Goal: Use online tool/utility: Utilize a website feature to perform a specific function

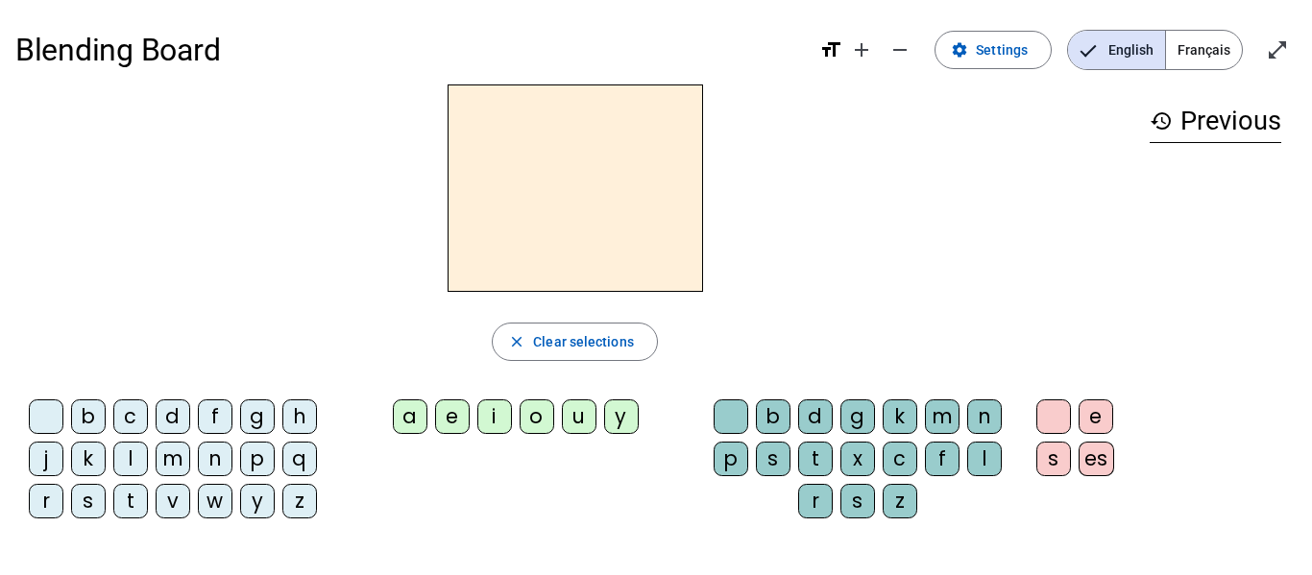
click at [721, 284] on div at bounding box center [574, 189] width 1119 height 208
click at [1224, 43] on span "Français" at bounding box center [1204, 50] width 76 height 38
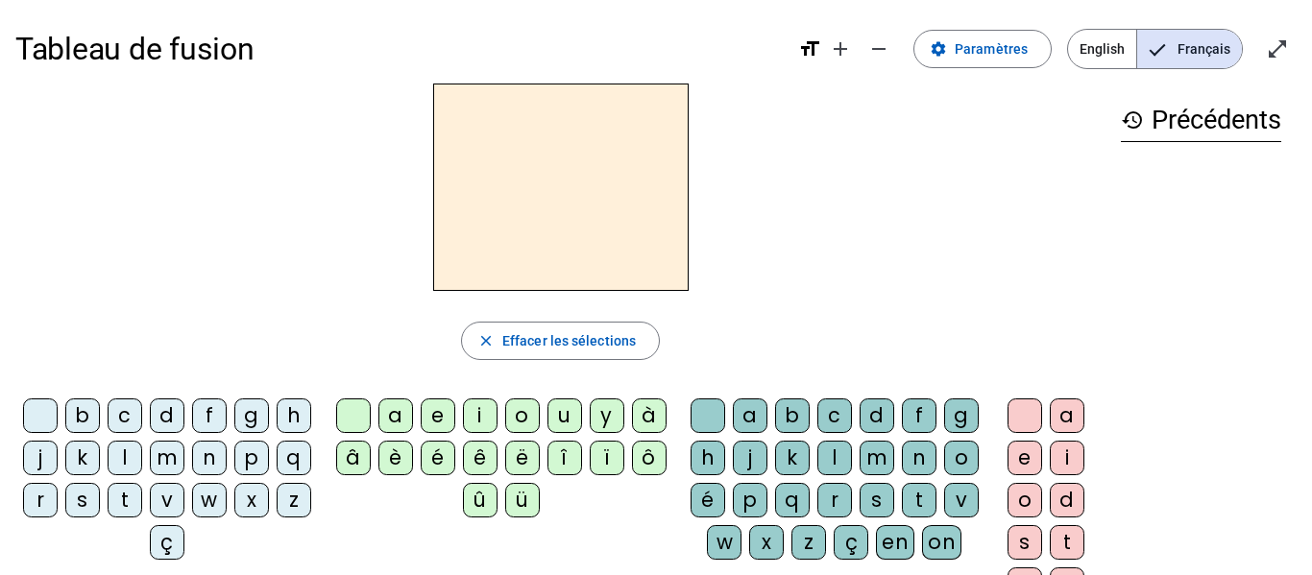
scroll to position [3, 0]
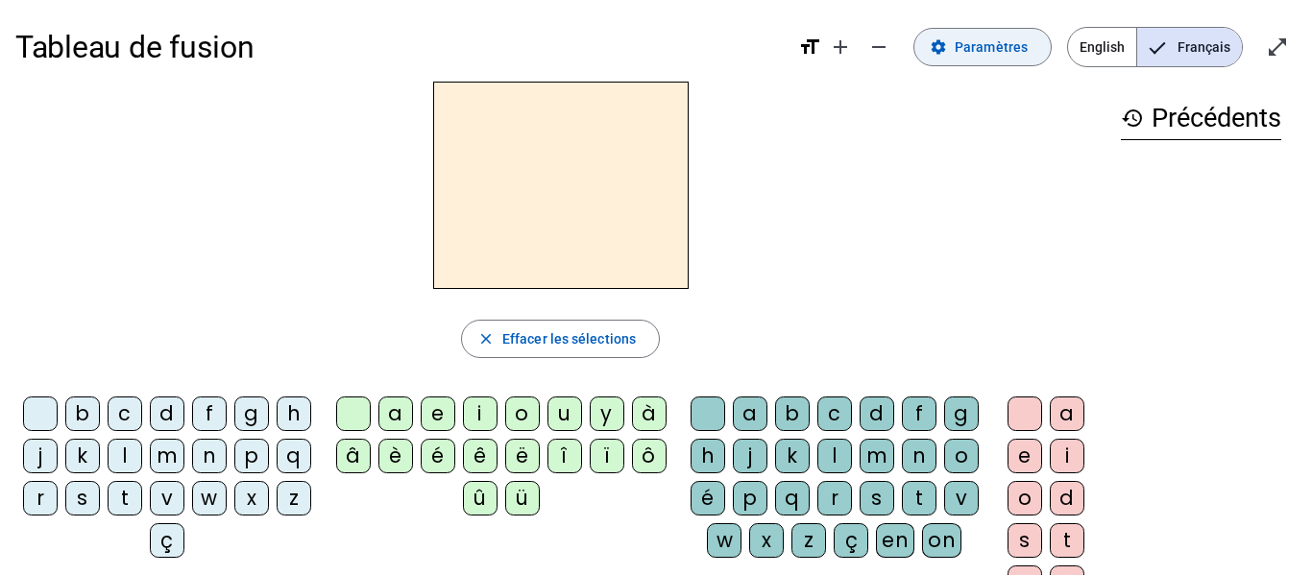
click at [954, 62] on span at bounding box center [983, 47] width 136 height 46
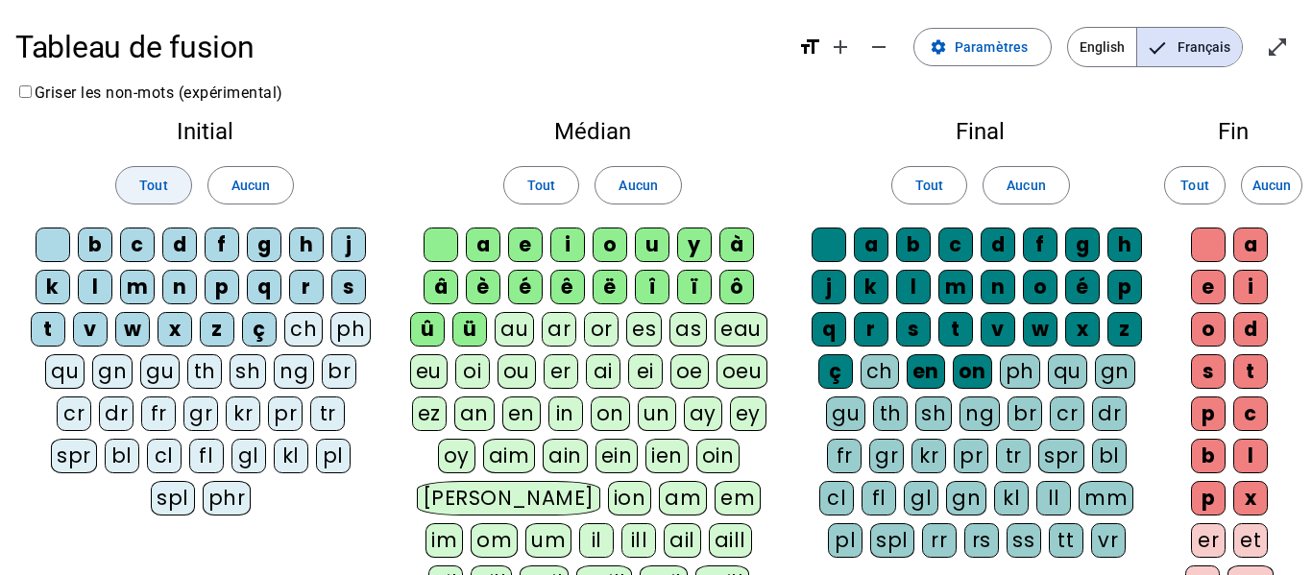
click at [184, 190] on span at bounding box center [153, 185] width 74 height 46
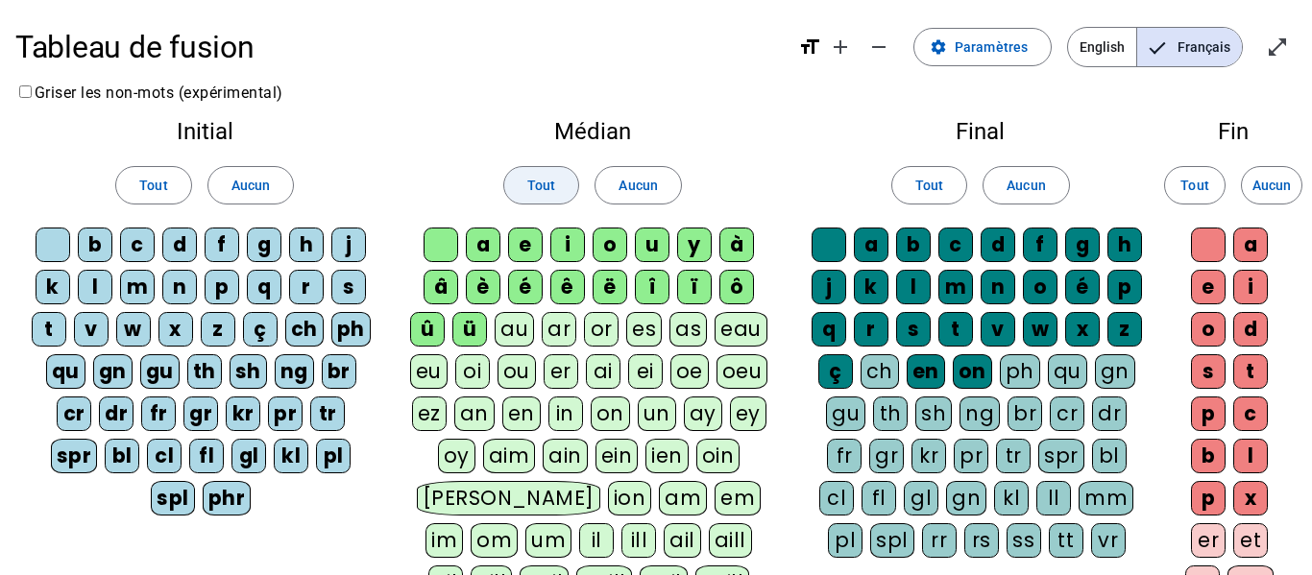
click at [539, 203] on span at bounding box center [541, 185] width 74 height 46
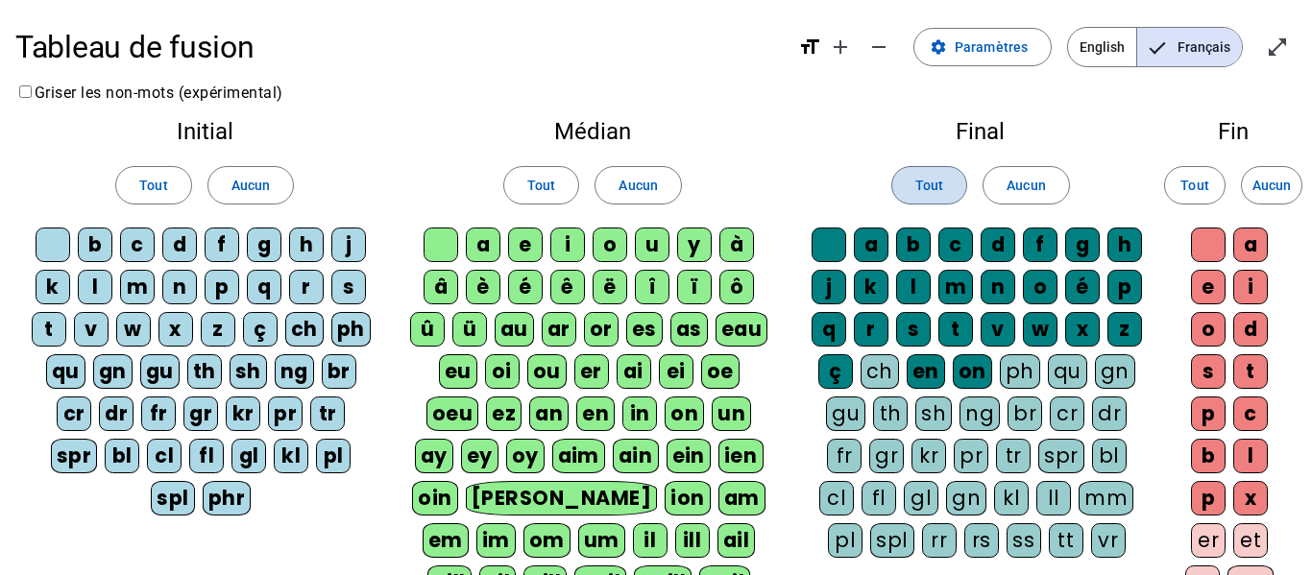
click at [939, 188] on span "Tout" at bounding box center [930, 185] width 28 height 23
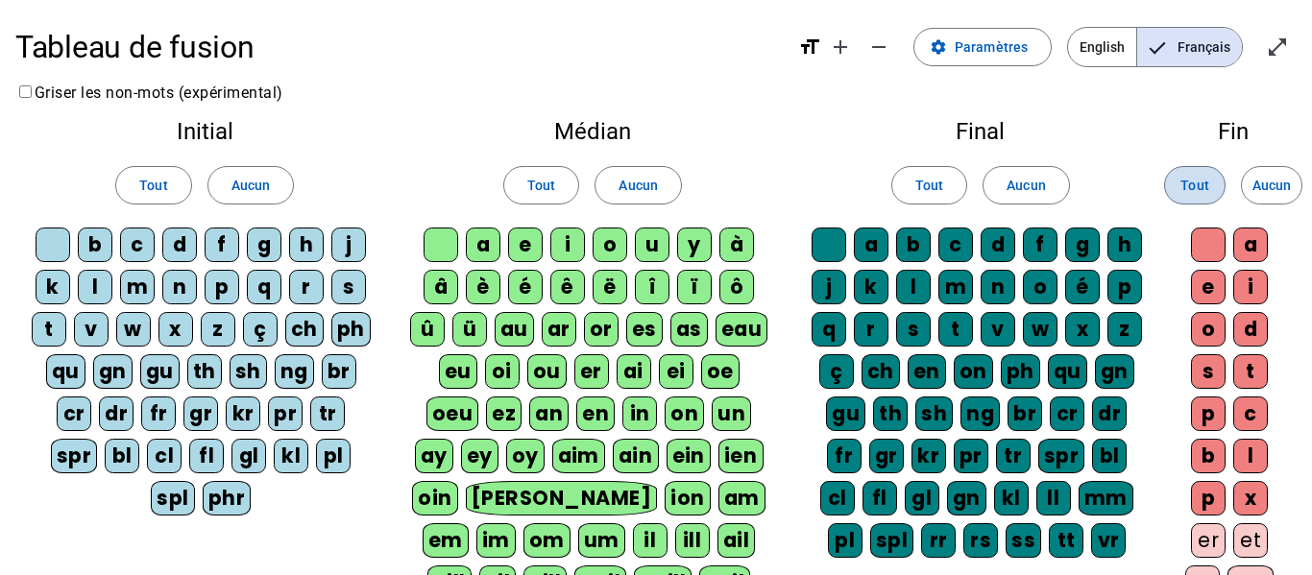
click at [1189, 193] on span "Tout" at bounding box center [1195, 185] width 28 height 23
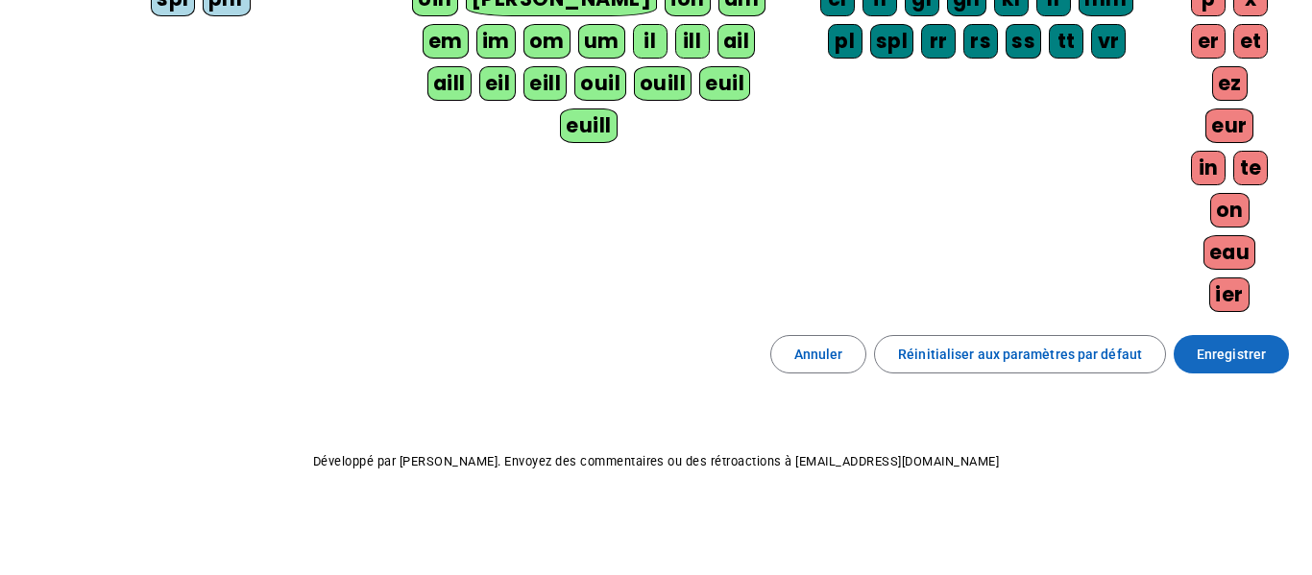
click at [1236, 366] on span at bounding box center [1231, 354] width 115 height 46
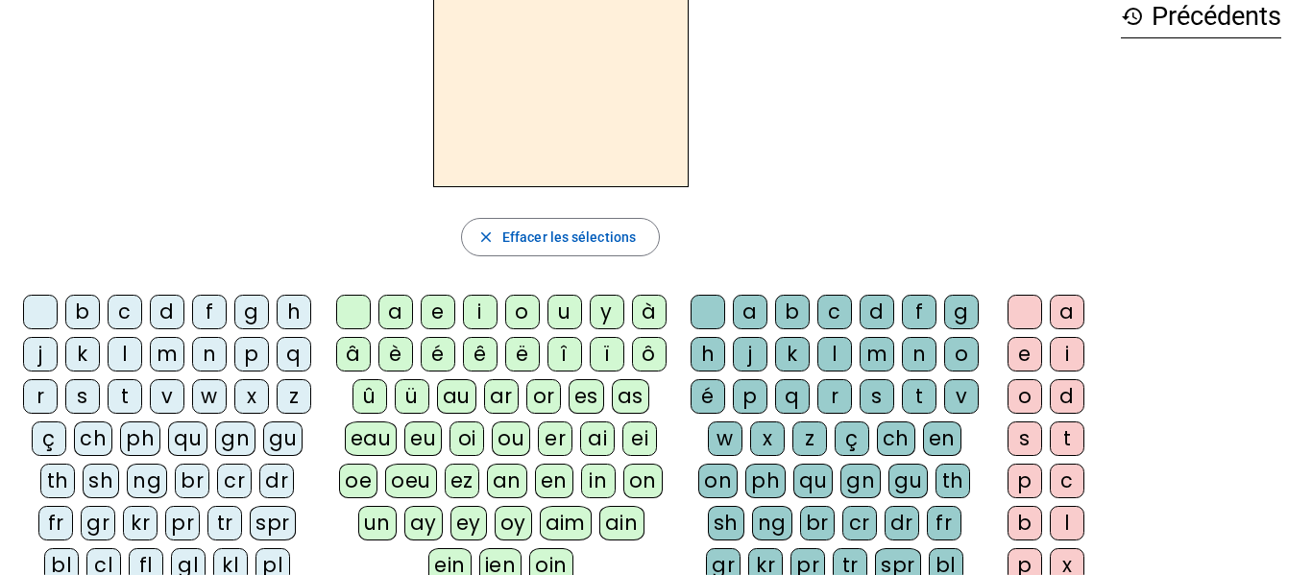
scroll to position [185, 0]
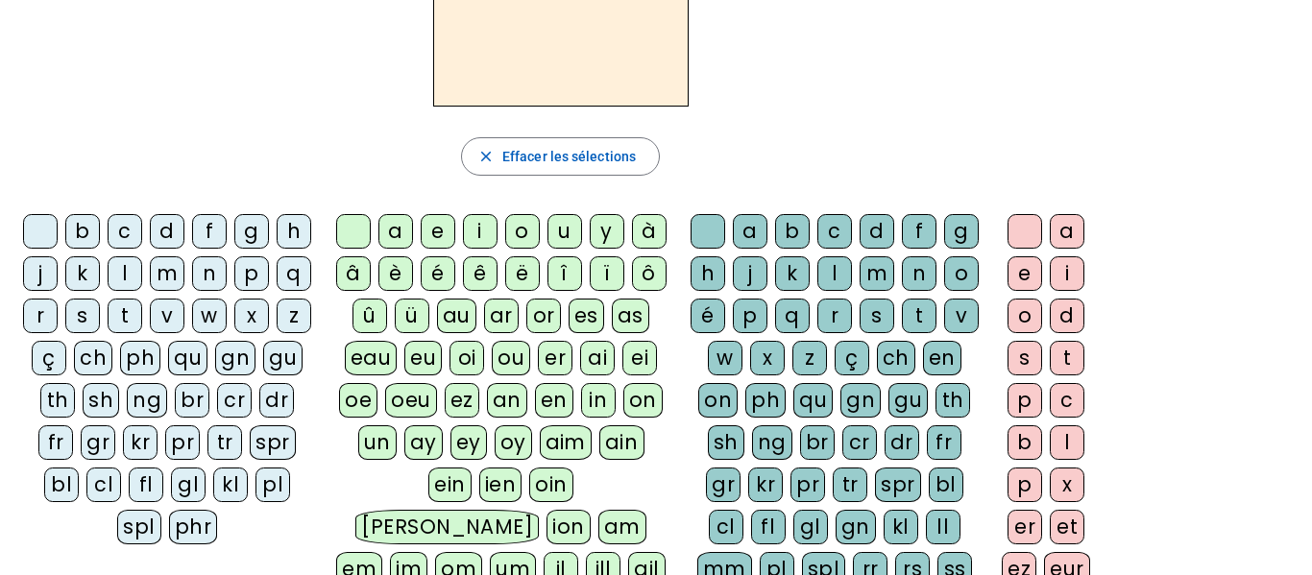
click at [73, 433] on div "fr" at bounding box center [55, 443] width 35 height 35
click at [401, 275] on div "è" at bounding box center [396, 274] width 35 height 35
click at [852, 315] on div "r" at bounding box center [835, 316] width 35 height 35
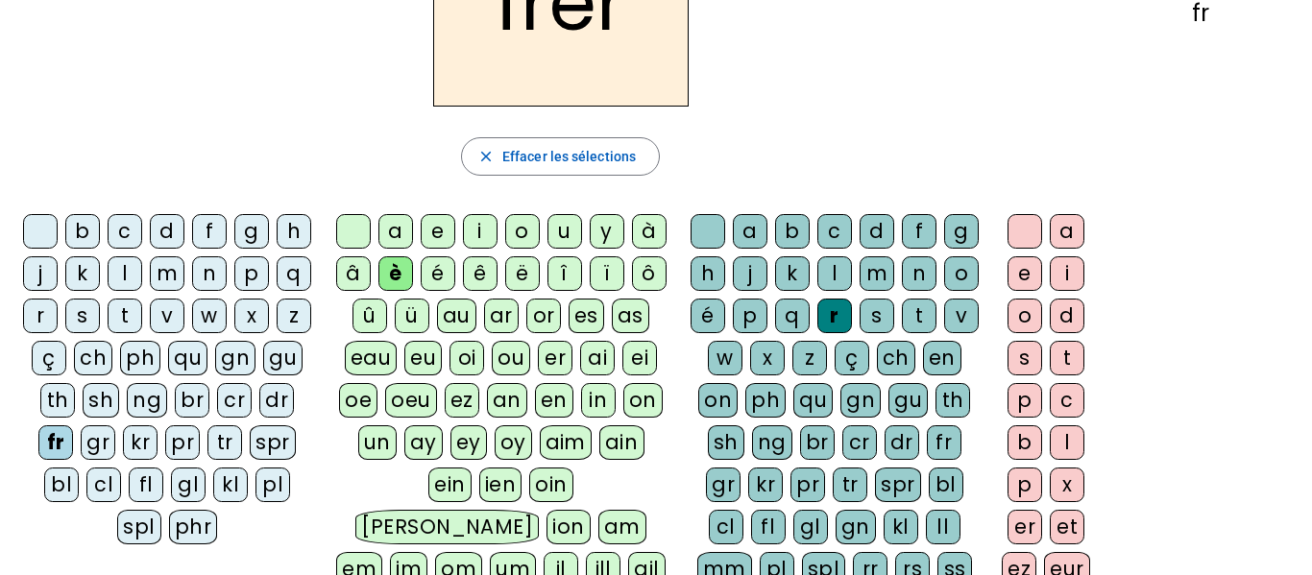
click at [1008, 282] on div "e" at bounding box center [1025, 274] width 35 height 35
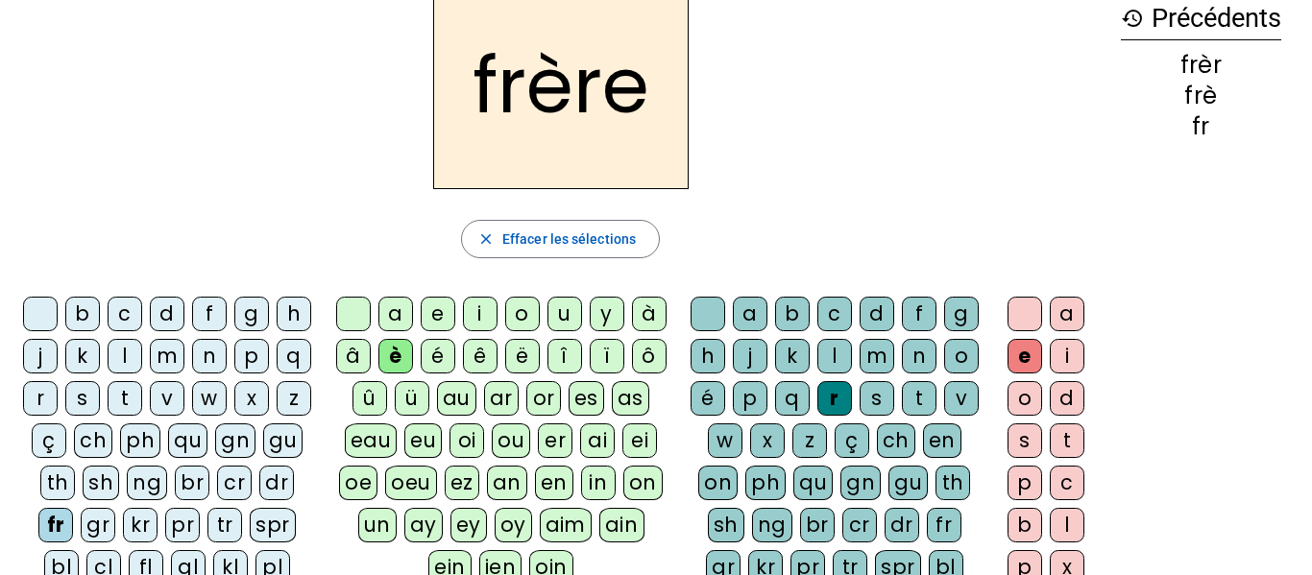
scroll to position [108, 0]
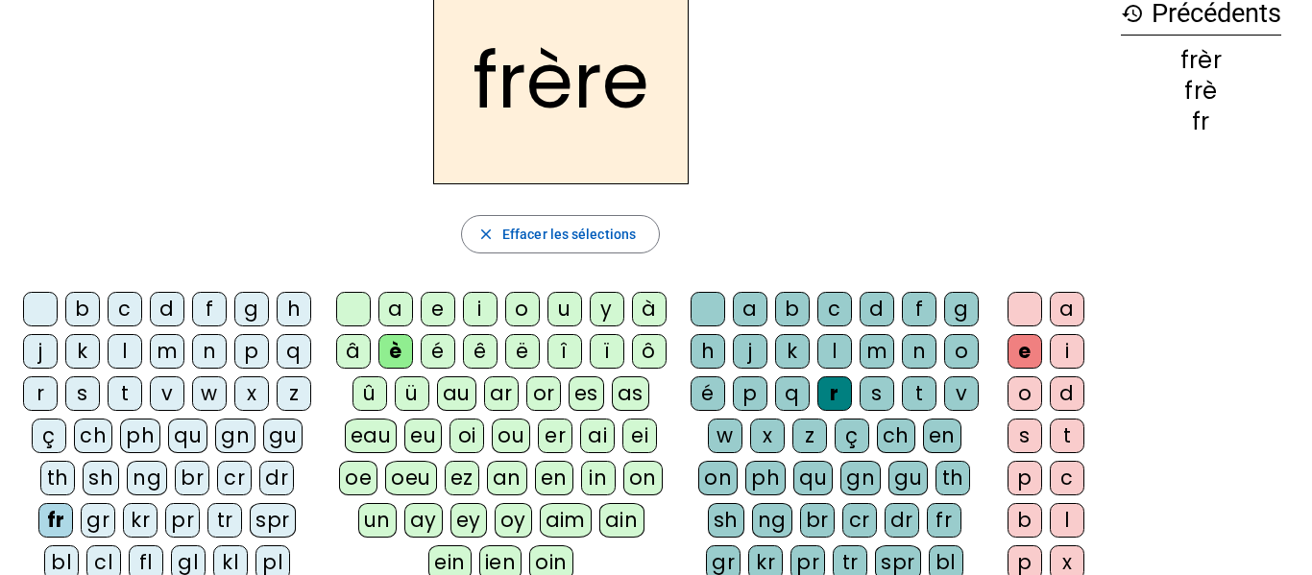
click at [234, 369] on div "p" at bounding box center [251, 351] width 35 height 35
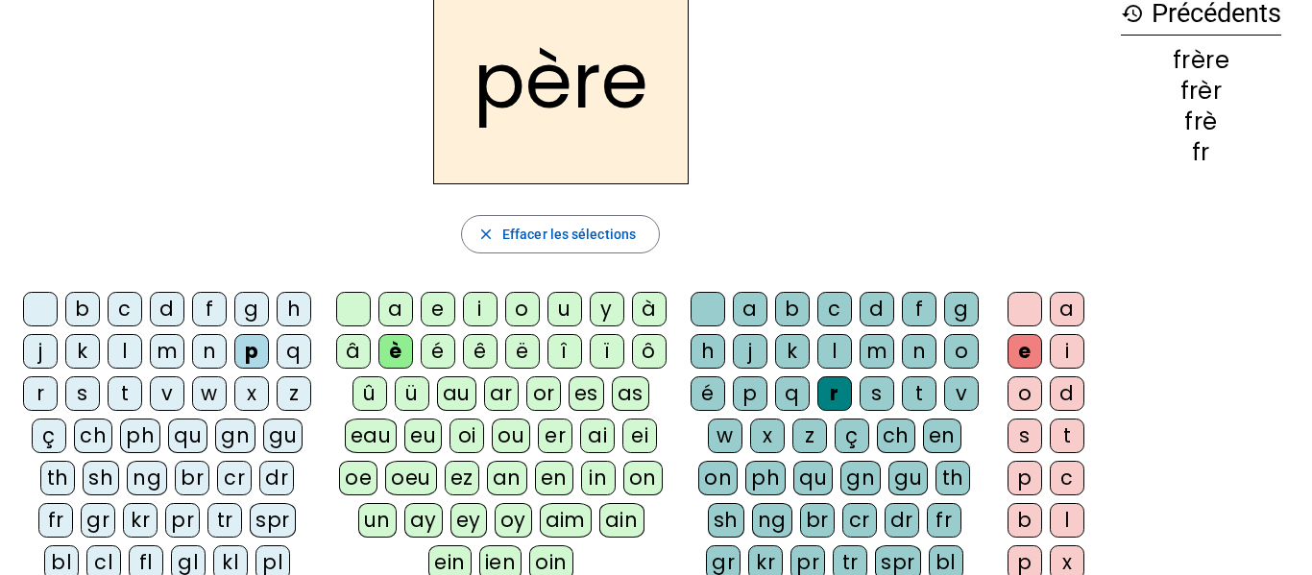
click at [184, 364] on div "m" at bounding box center [167, 351] width 35 height 35
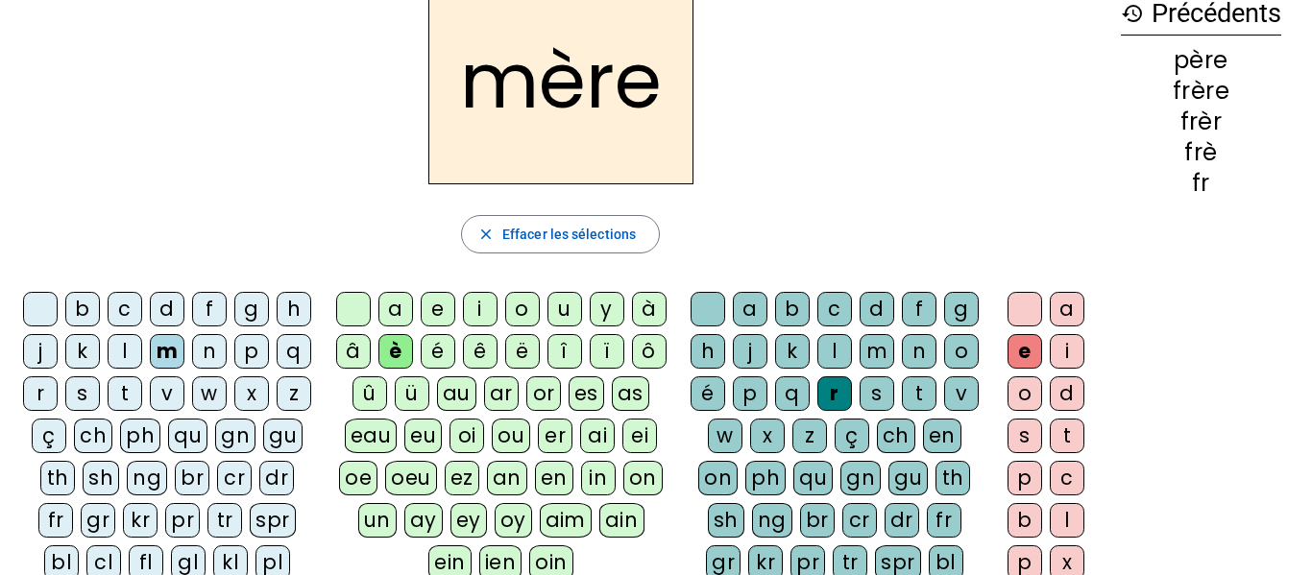
click at [267, 315] on div "g" at bounding box center [251, 309] width 35 height 35
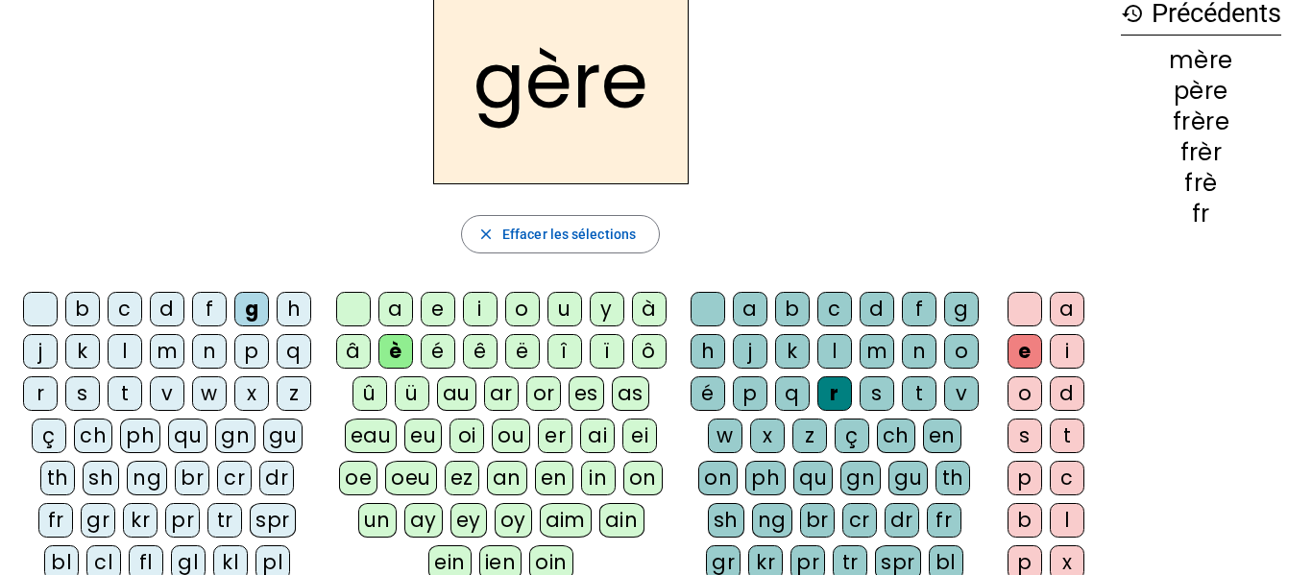
click at [392, 318] on div "a" at bounding box center [396, 309] width 35 height 35
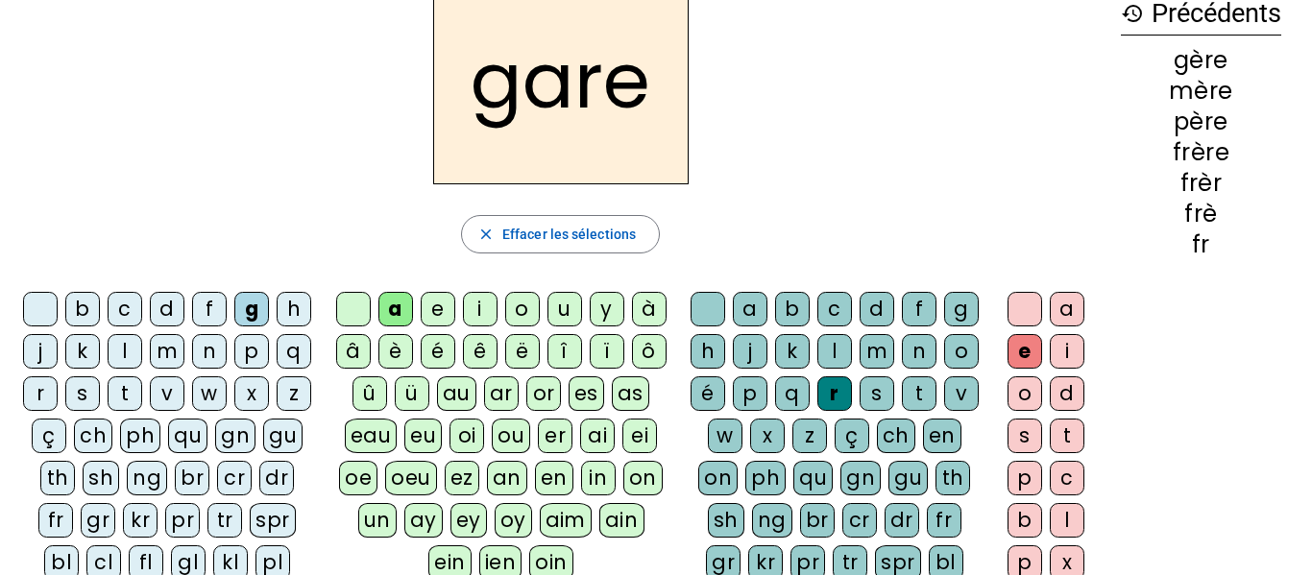
click at [944, 327] on div "g" at bounding box center [961, 309] width 35 height 35
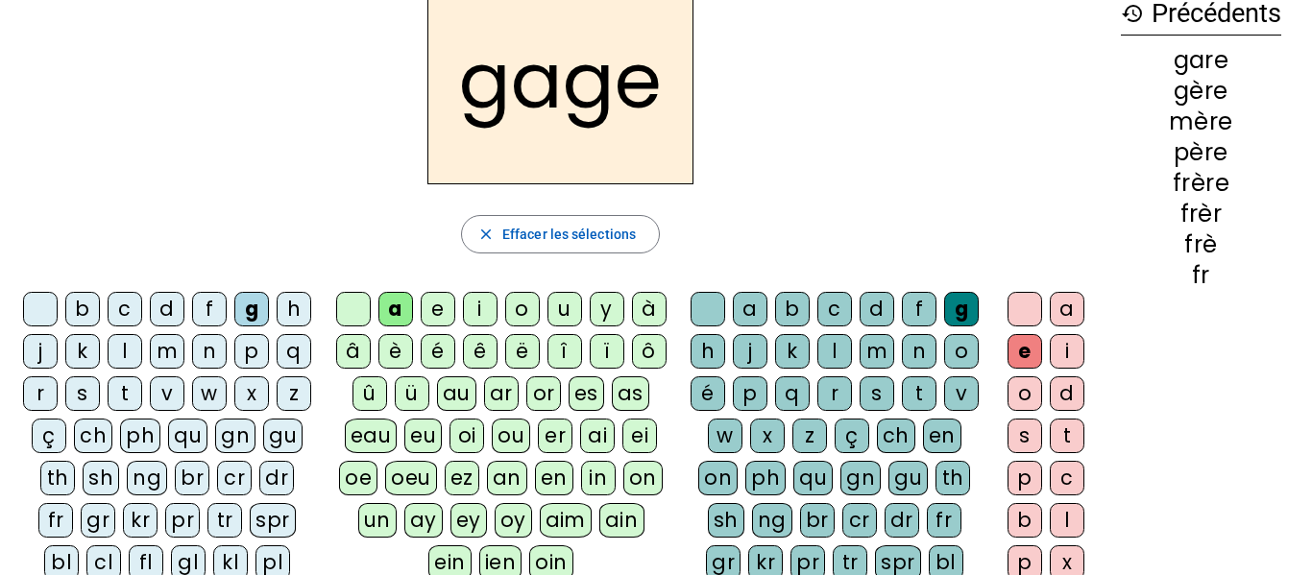
click at [100, 396] on div "s" at bounding box center [82, 394] width 35 height 35
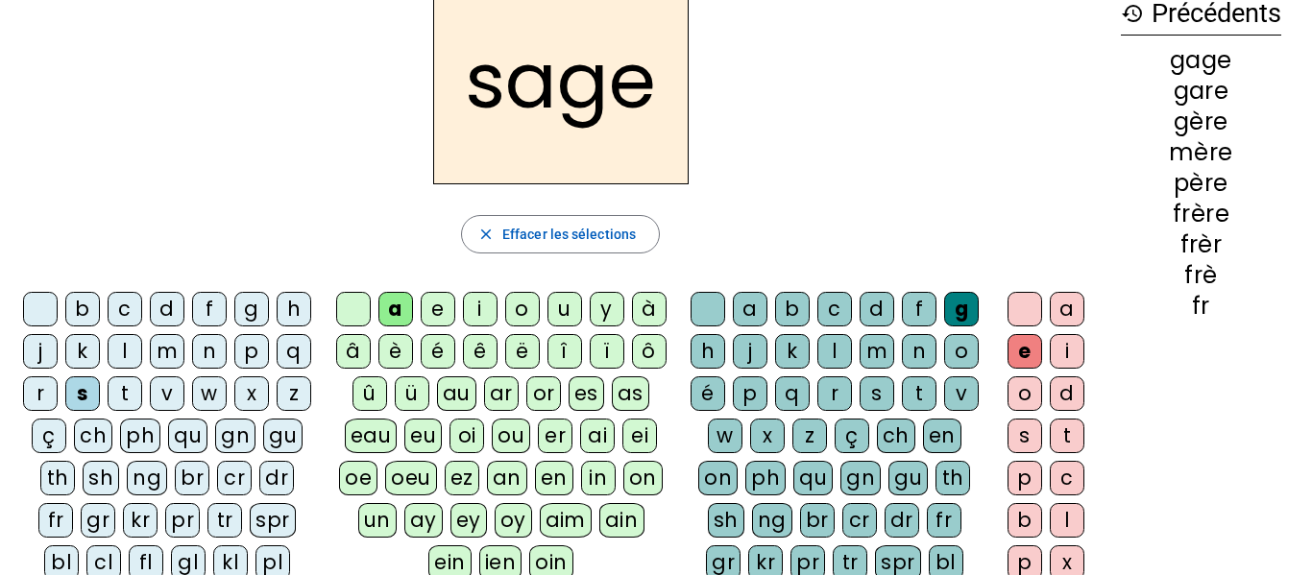
click at [234, 369] on div "p" at bounding box center [251, 351] width 35 height 35
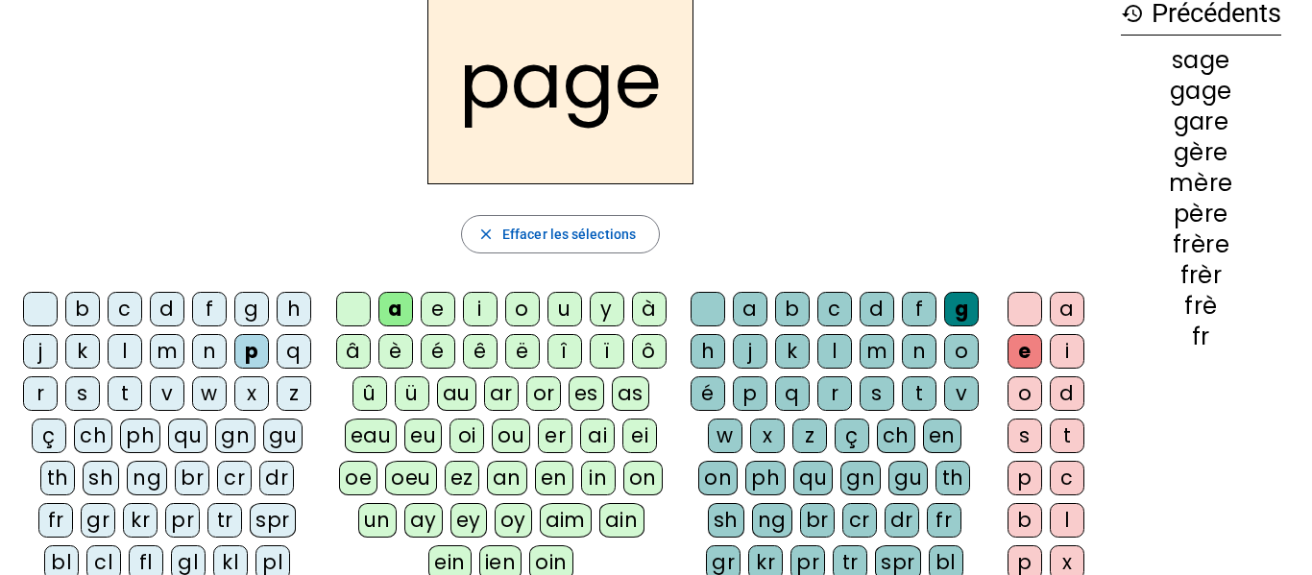
click at [478, 307] on div "i" at bounding box center [480, 309] width 35 height 35
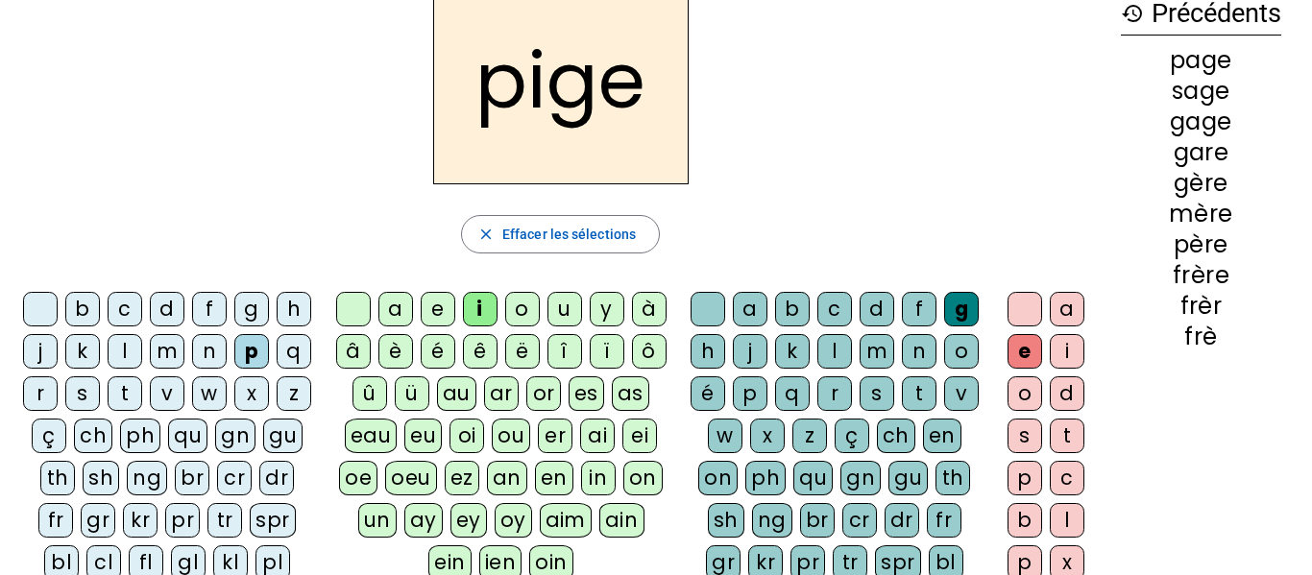
click at [217, 297] on div "f" at bounding box center [209, 309] width 35 height 35
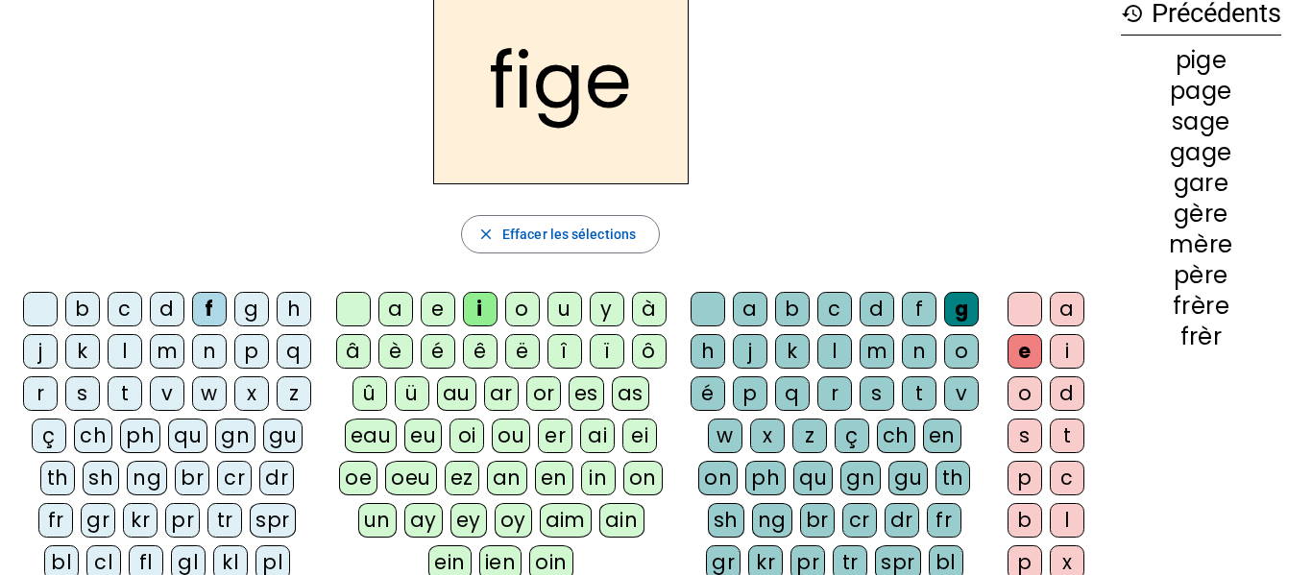
click at [234, 369] on div "p" at bounding box center [251, 351] width 35 height 35
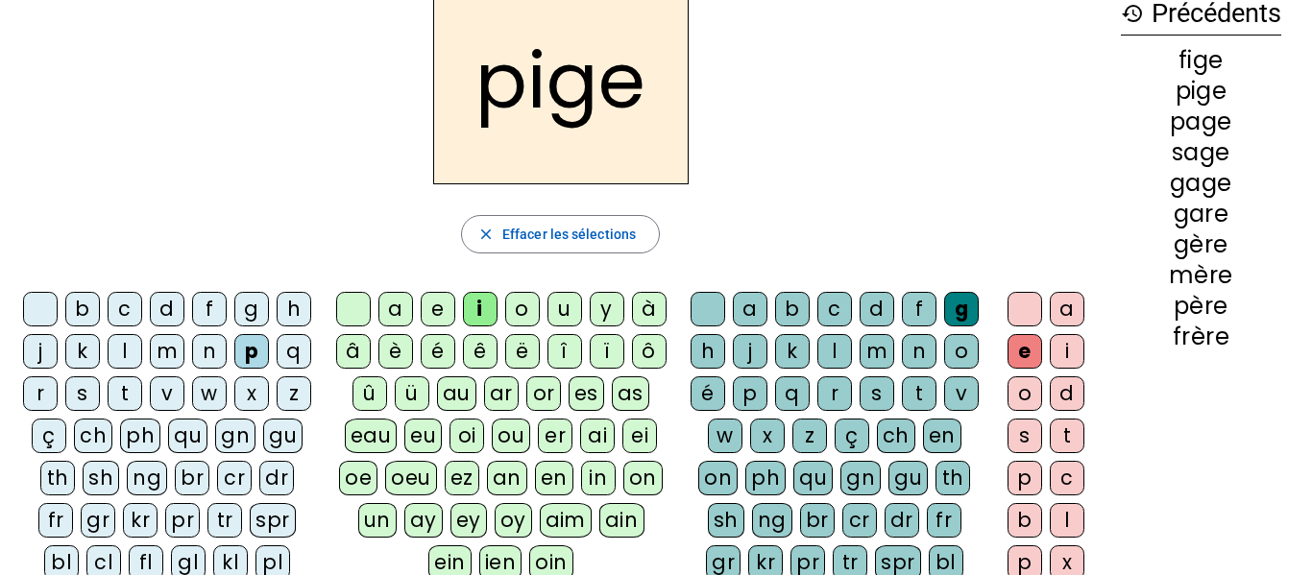
click at [227, 308] on div "f" at bounding box center [209, 309] width 35 height 35
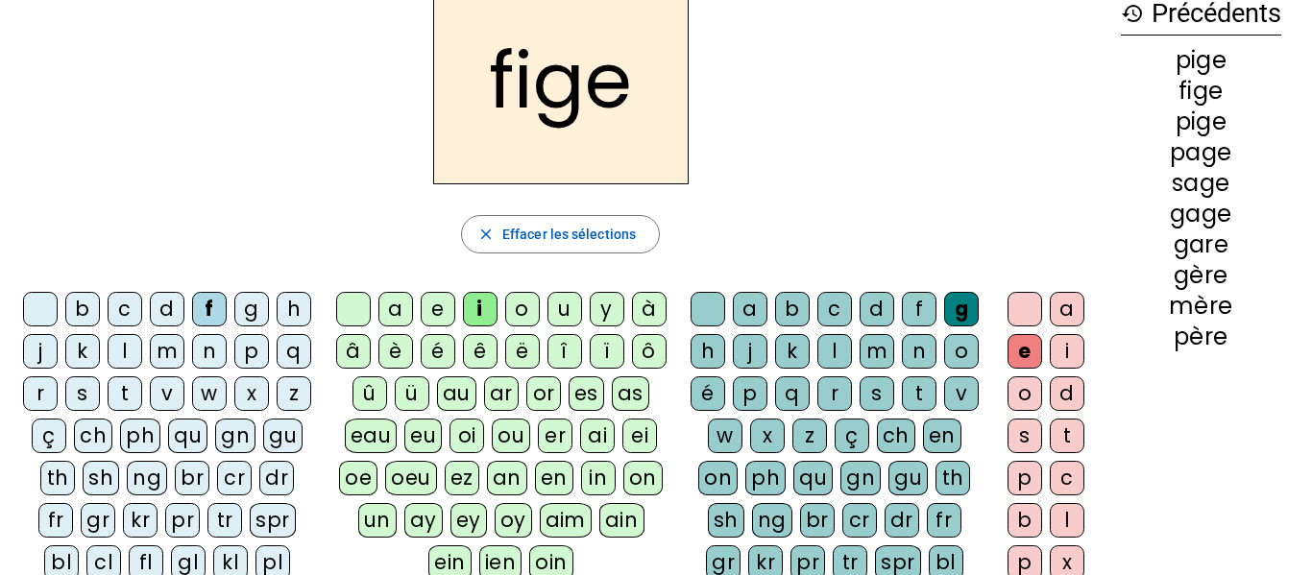
click at [785, 432] on div "x" at bounding box center [767, 436] width 35 height 35
